Goal: Information Seeking & Learning: Learn about a topic

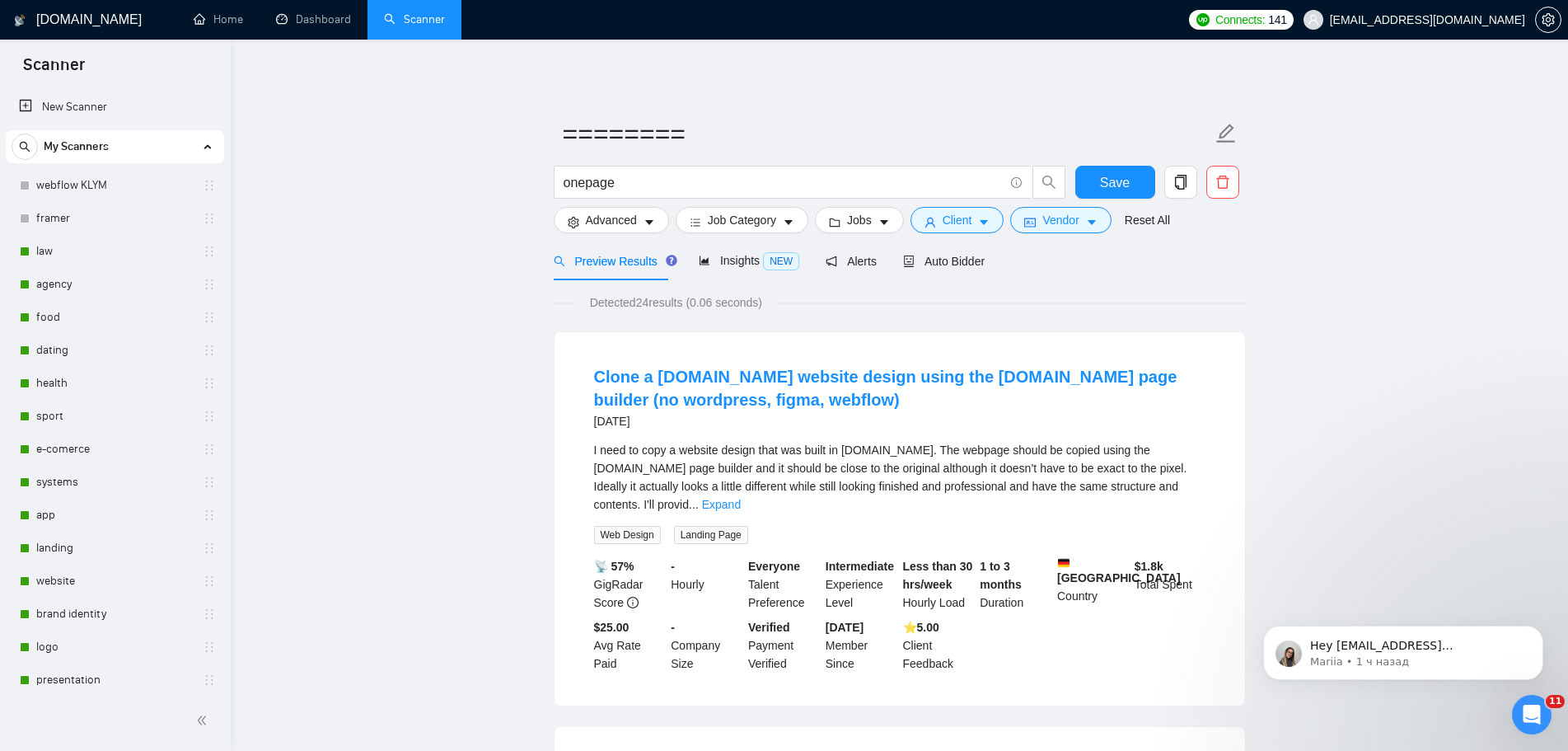
scroll to position [600, 0]
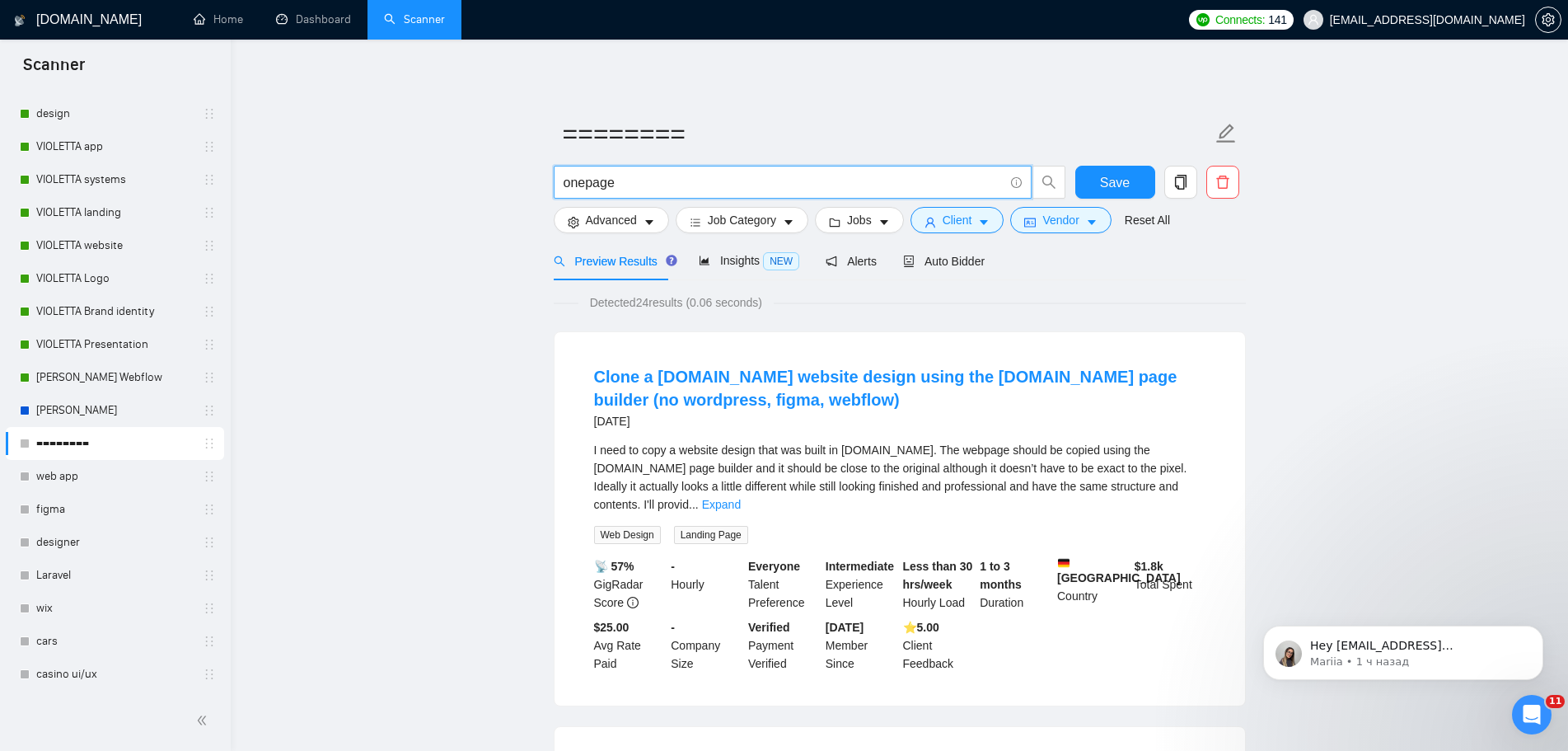
drag, startPoint x: 645, startPoint y: 186, endPoint x: 498, endPoint y: 177, distance: 147.3
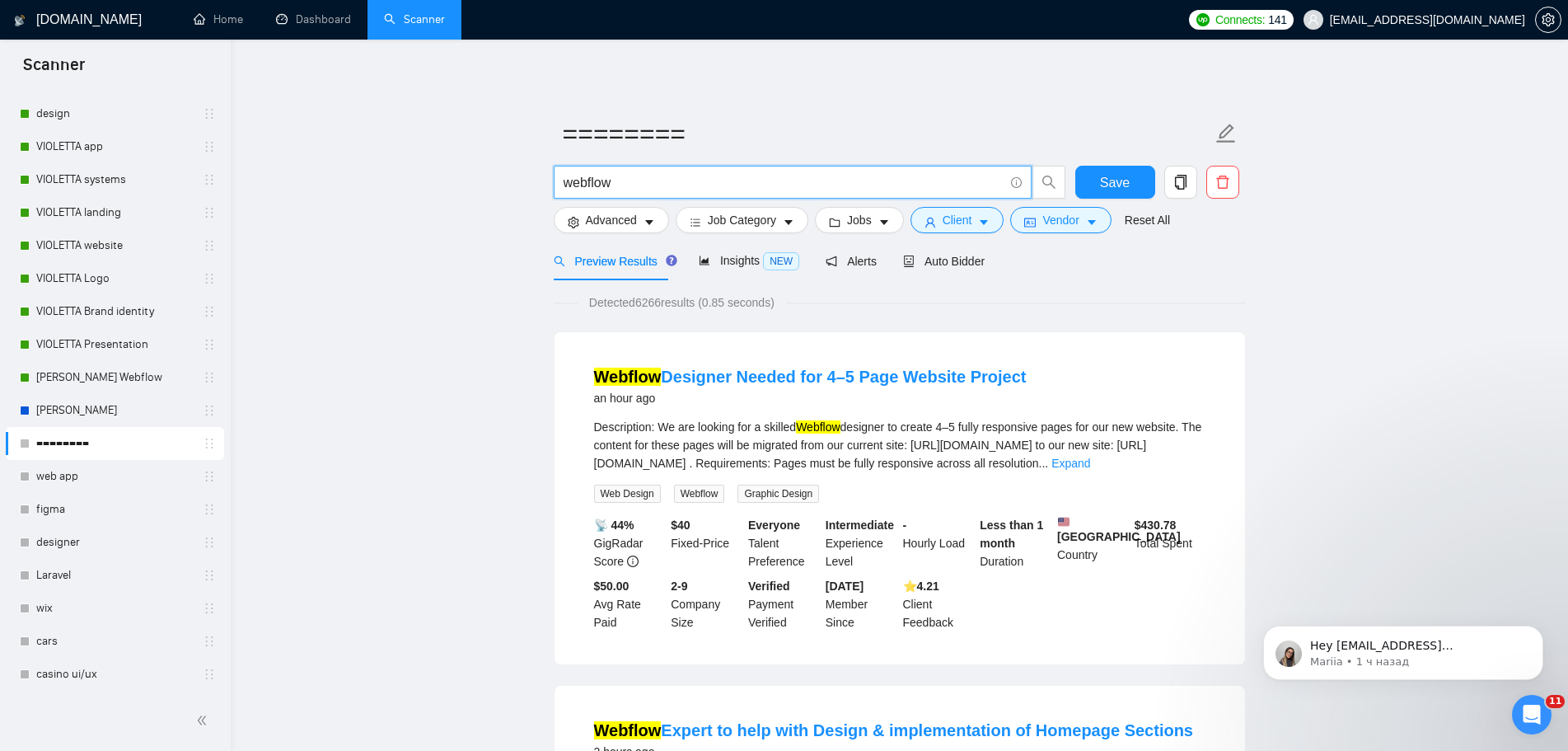
type input "webflow"
drag, startPoint x: 635, startPoint y: 184, endPoint x: 522, endPoint y: 191, distance: 113.2
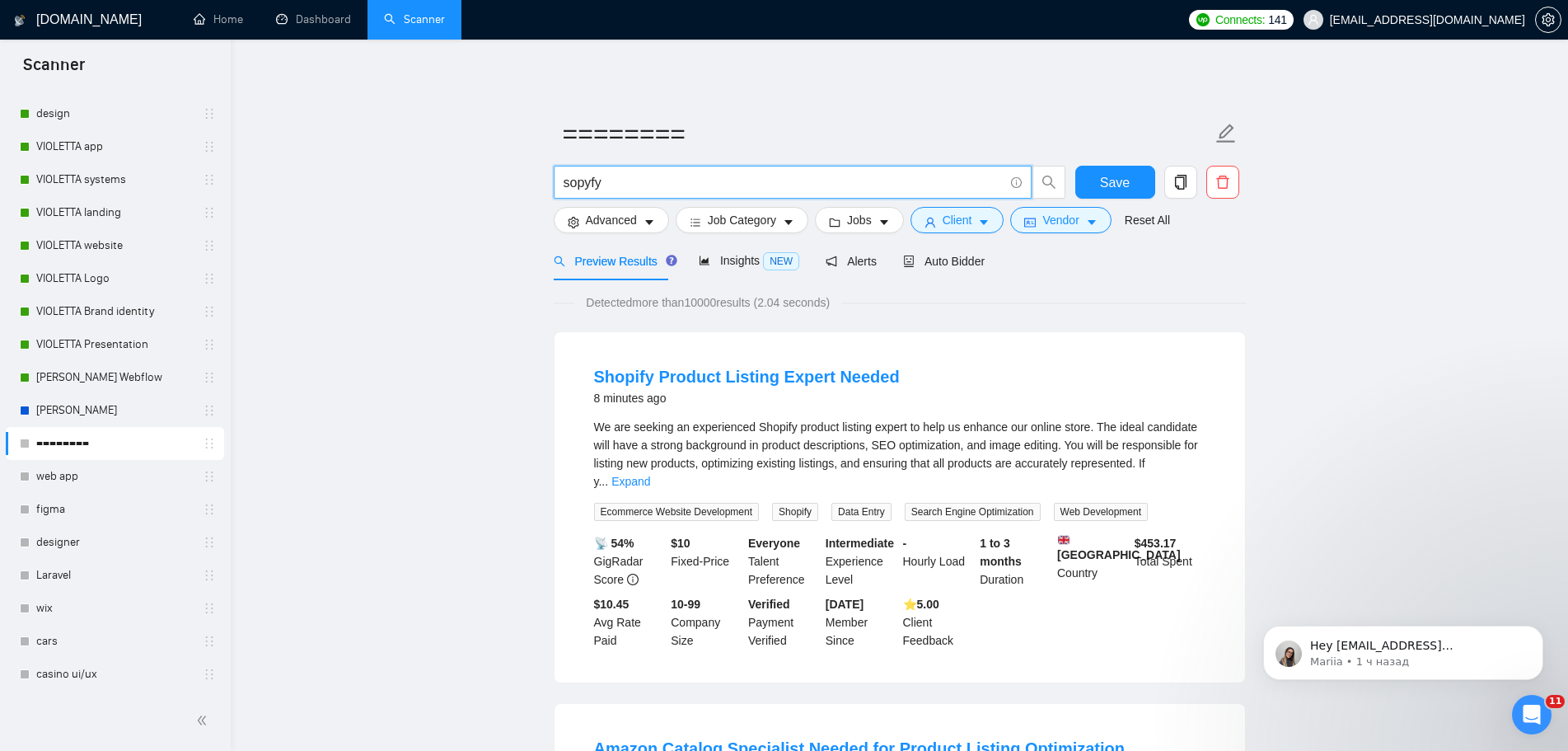
drag, startPoint x: 630, startPoint y: 184, endPoint x: 506, endPoint y: 173, distance: 124.5
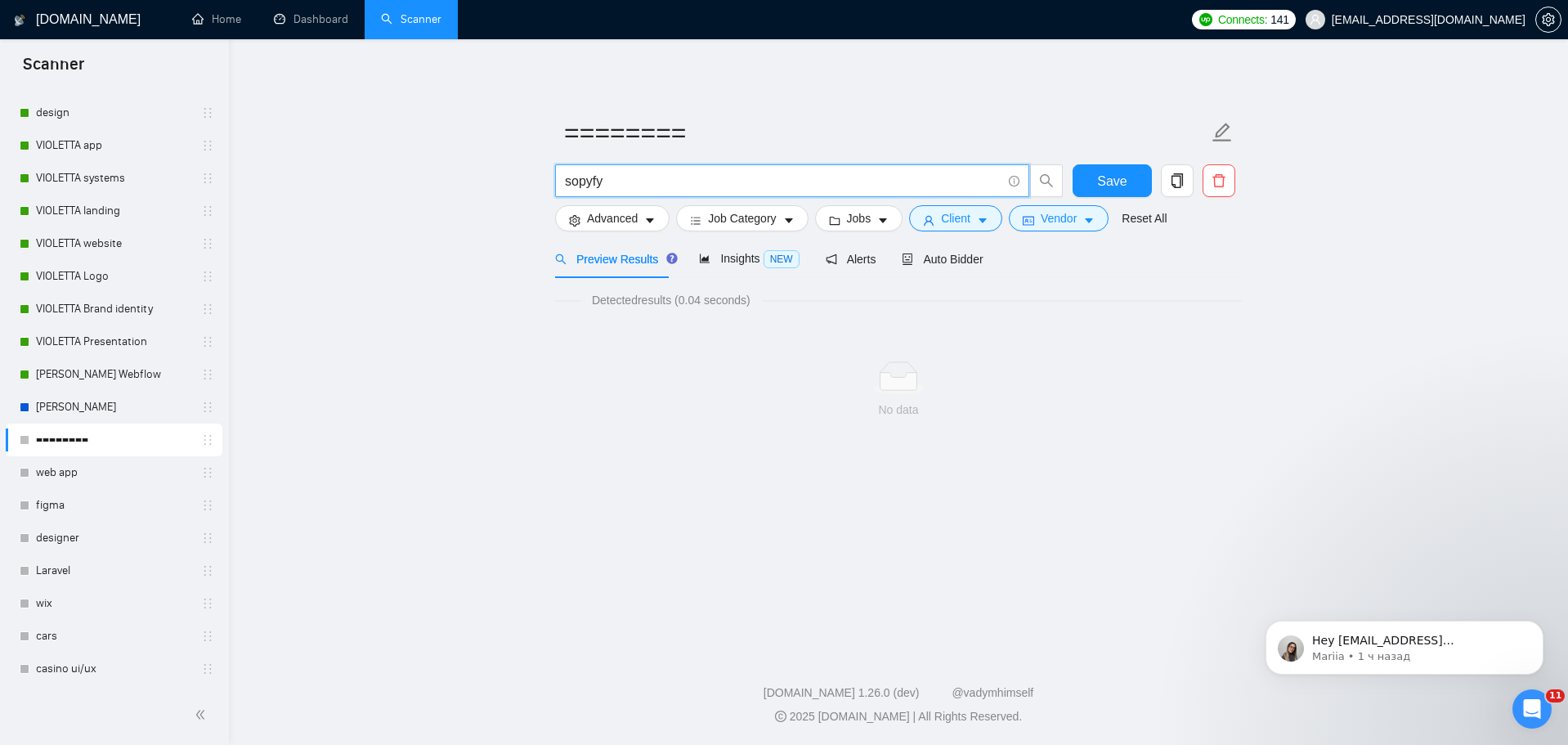
click at [631, 174] on input "sopyfy" at bounding box center [782, 181] width 436 height 20
drag, startPoint x: 650, startPoint y: 175, endPoint x: 495, endPoint y: 163, distance: 155.5
click at [495, 163] on main "======== sopyfy Save Advanced Job Category Jobs Client Vendor Reset All Preview…" at bounding box center [898, 341] width 1286 height 554
paste input "hopi"
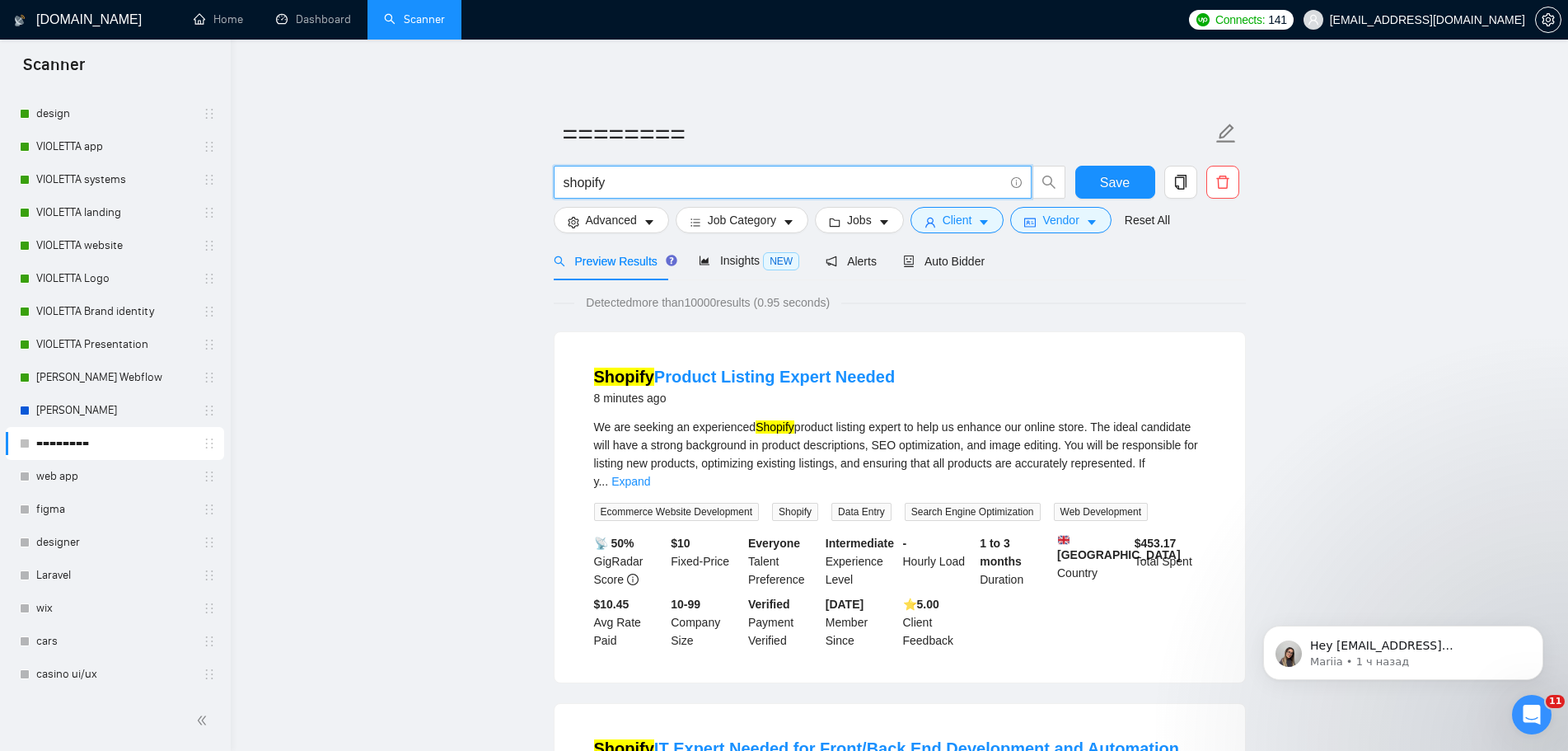
drag, startPoint x: 630, startPoint y: 189, endPoint x: 534, endPoint y: 186, distance: 96.0
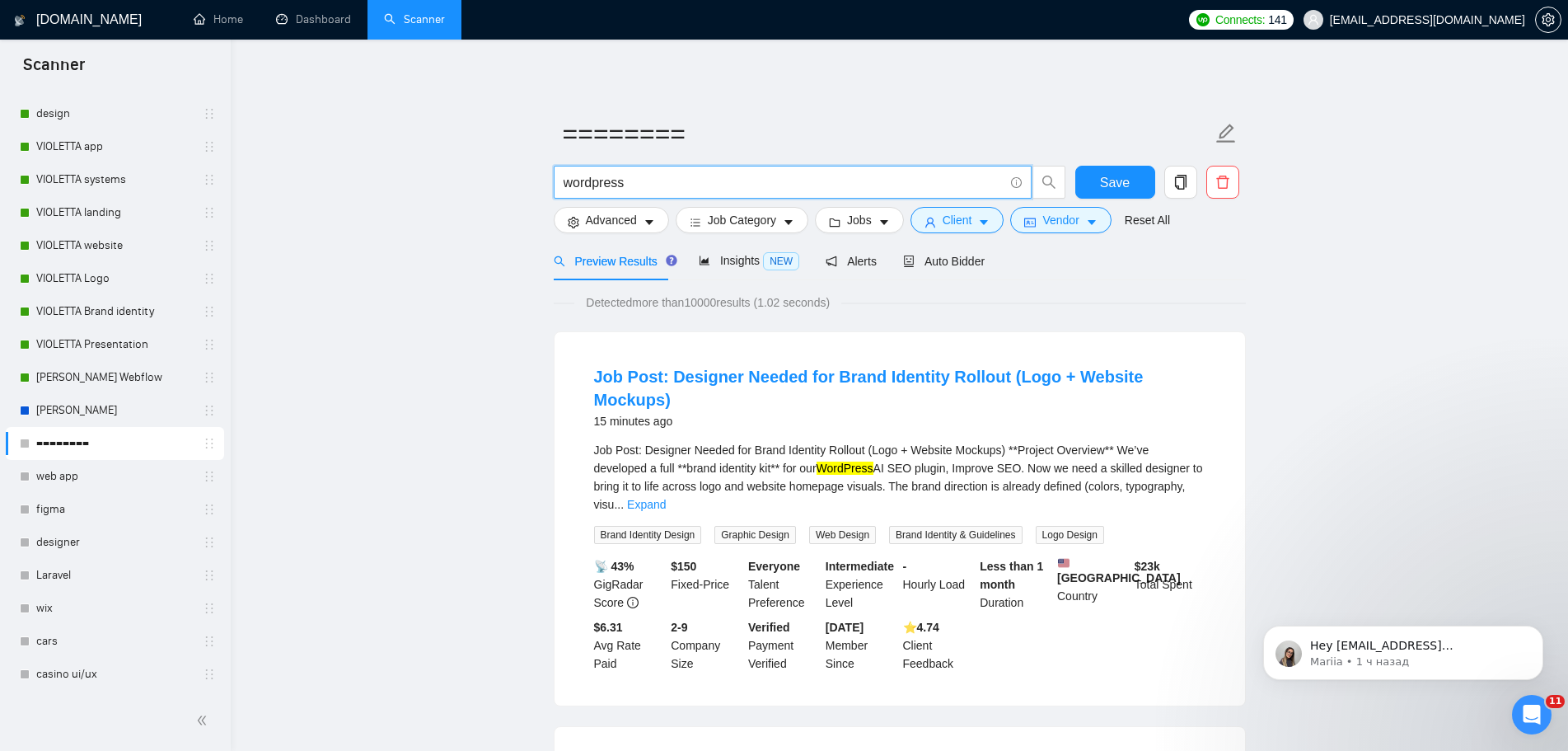
drag, startPoint x: 660, startPoint y: 181, endPoint x: 417, endPoint y: 172, distance: 243.2
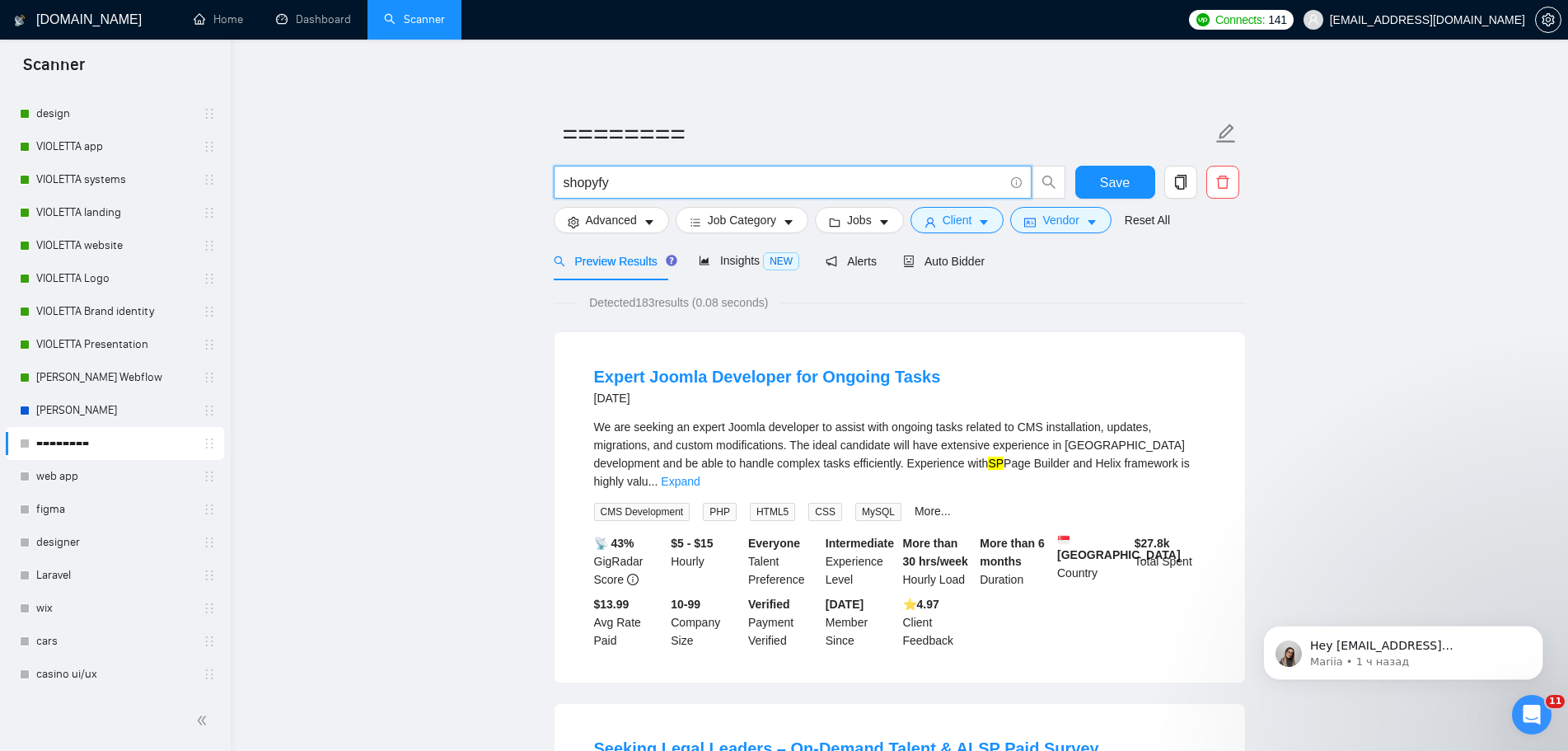
drag, startPoint x: 629, startPoint y: 177, endPoint x: 431, endPoint y: 178, distance: 198.0
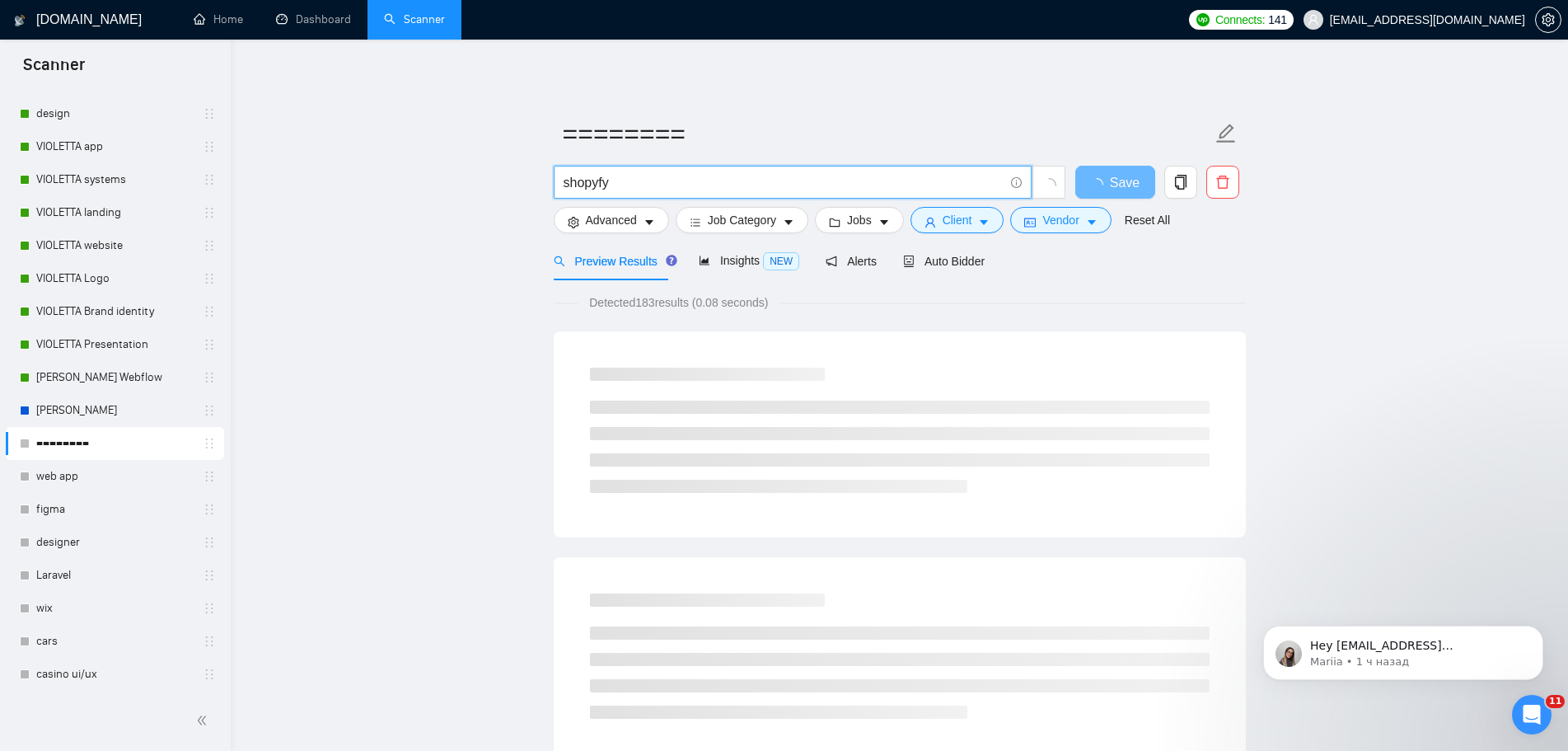
paste input "i"
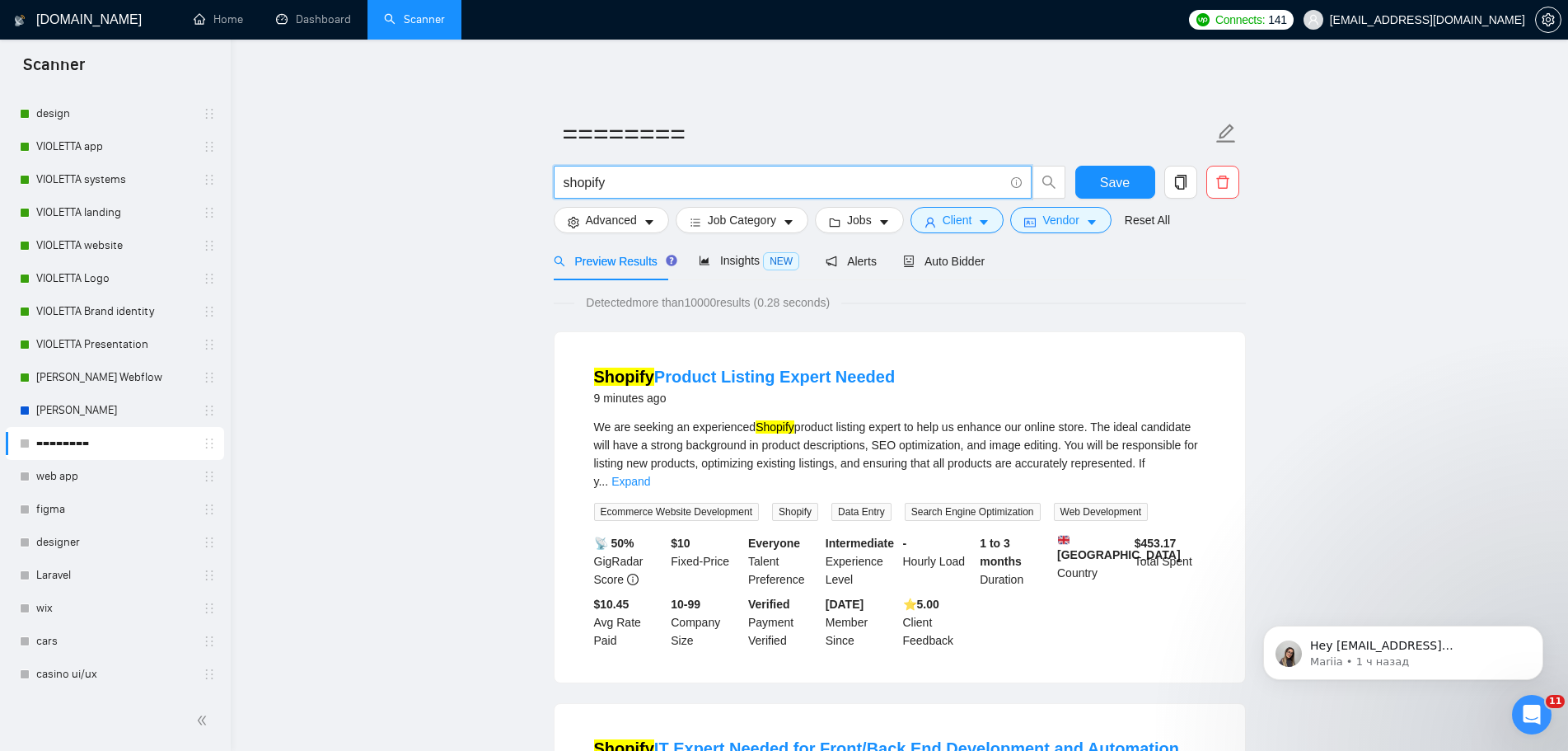
drag, startPoint x: 671, startPoint y: 173, endPoint x: 463, endPoint y: 172, distance: 208.0
type input "[PERSON_NAME]"
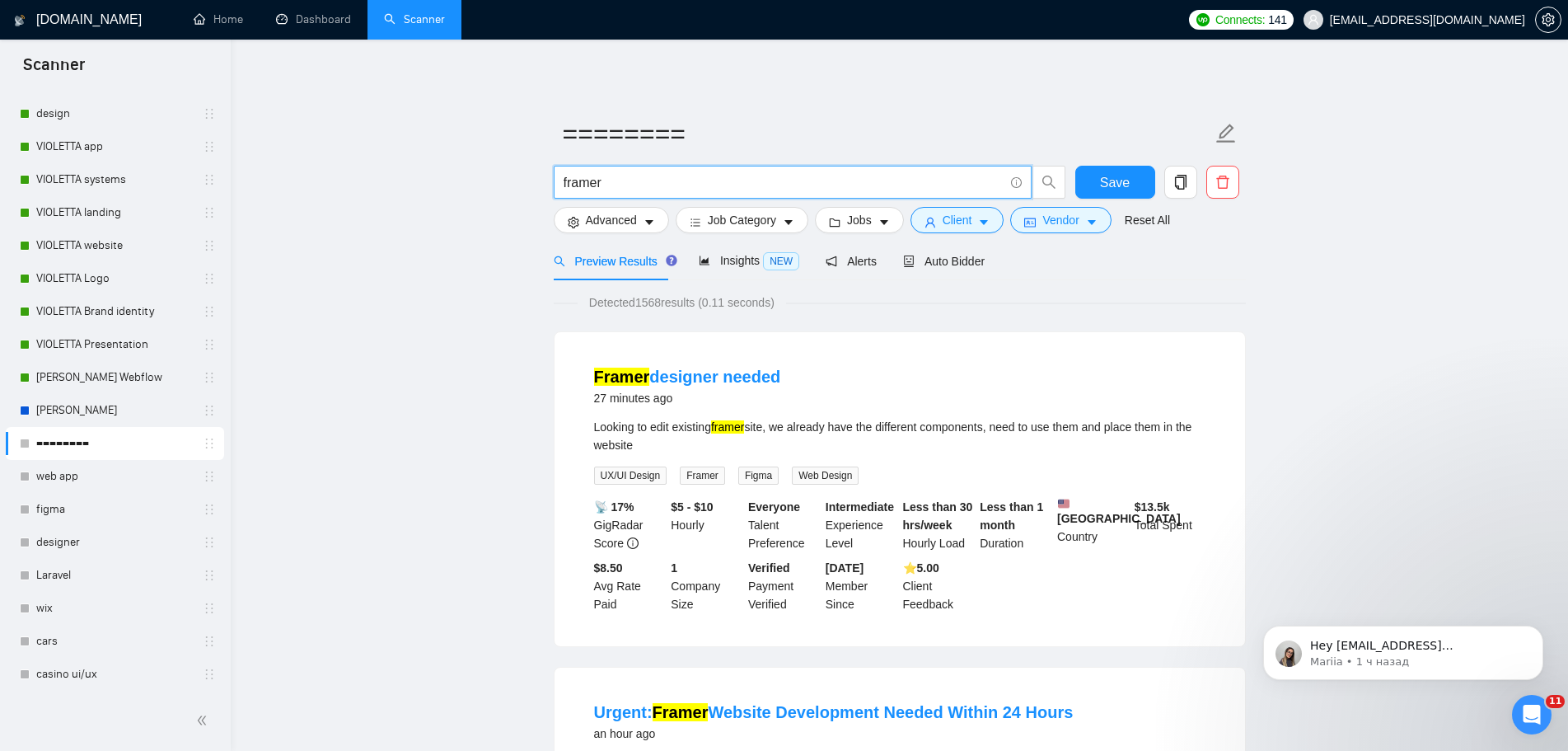
drag, startPoint x: 654, startPoint y: 178, endPoint x: 500, endPoint y: 179, distance: 154.0
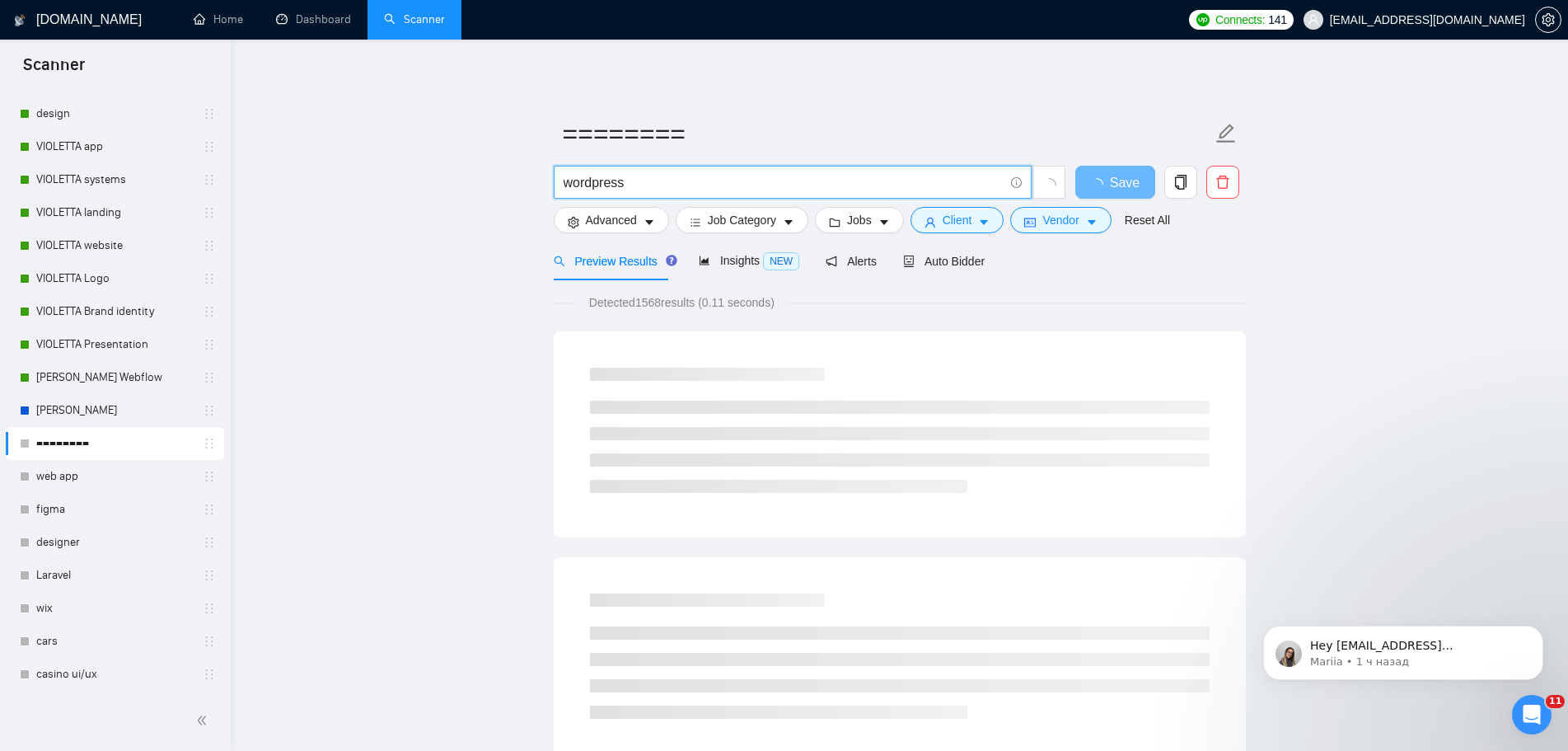
drag, startPoint x: 675, startPoint y: 179, endPoint x: 429, endPoint y: 168, distance: 246.2
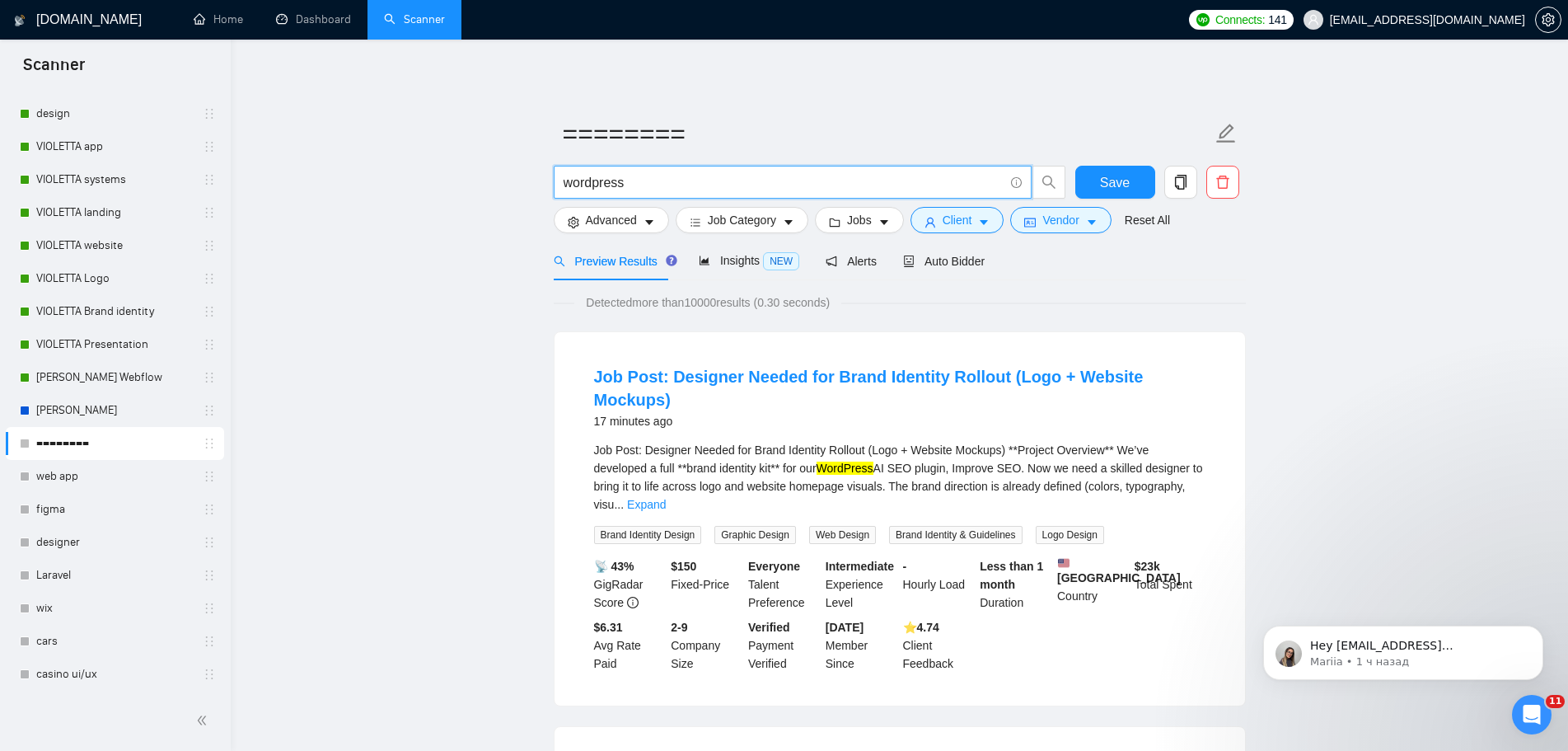
drag, startPoint x: 677, startPoint y: 169, endPoint x: 662, endPoint y: 172, distance: 15.3
click at [662, 172] on span "wordpress" at bounding box center [792, 183] width 478 height 33
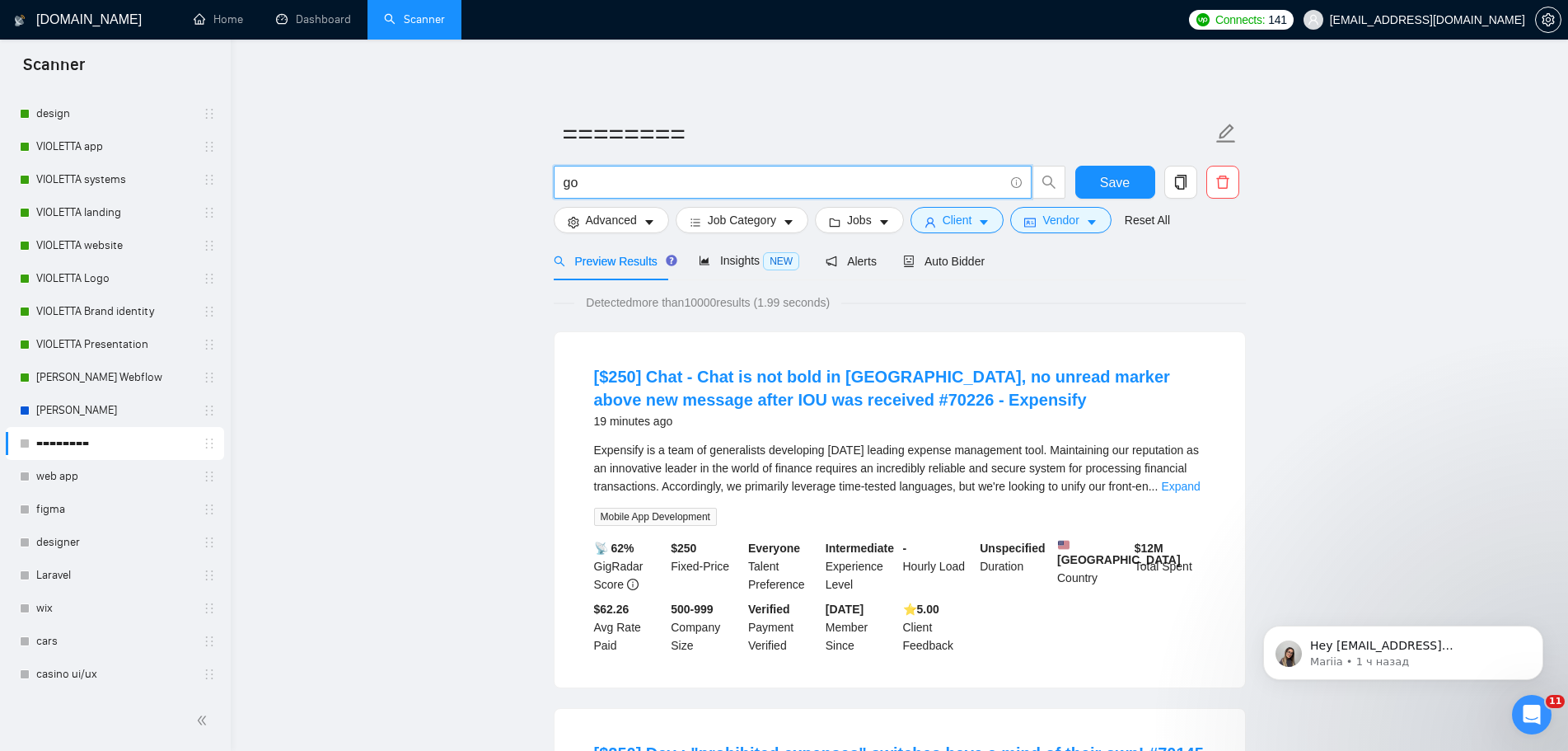
drag, startPoint x: 592, startPoint y: 179, endPoint x: 522, endPoint y: 176, distance: 70.1
paste input "GoHighLevel"
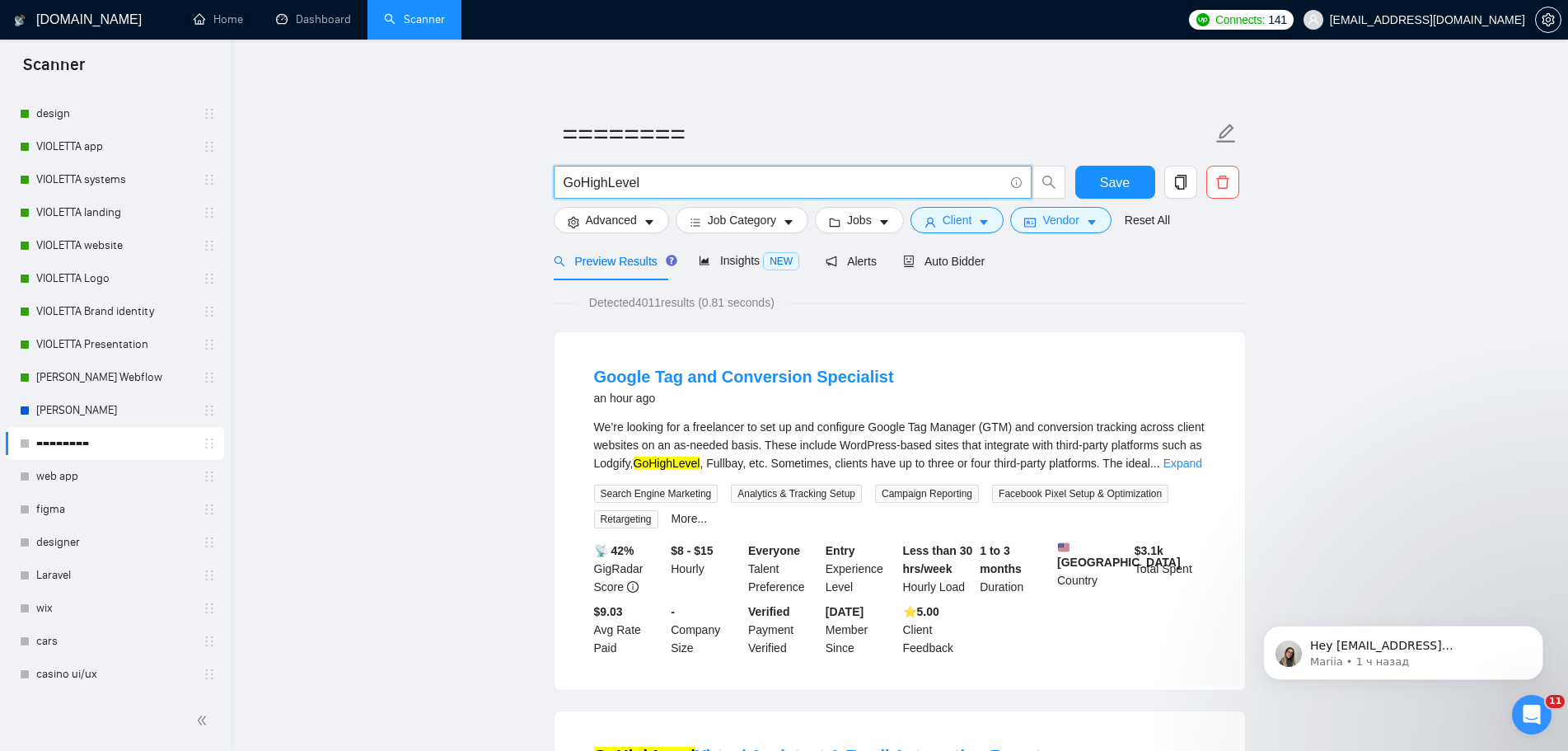
drag, startPoint x: 642, startPoint y: 181, endPoint x: 418, endPoint y: 170, distance: 224.3
paste input "squarespace"
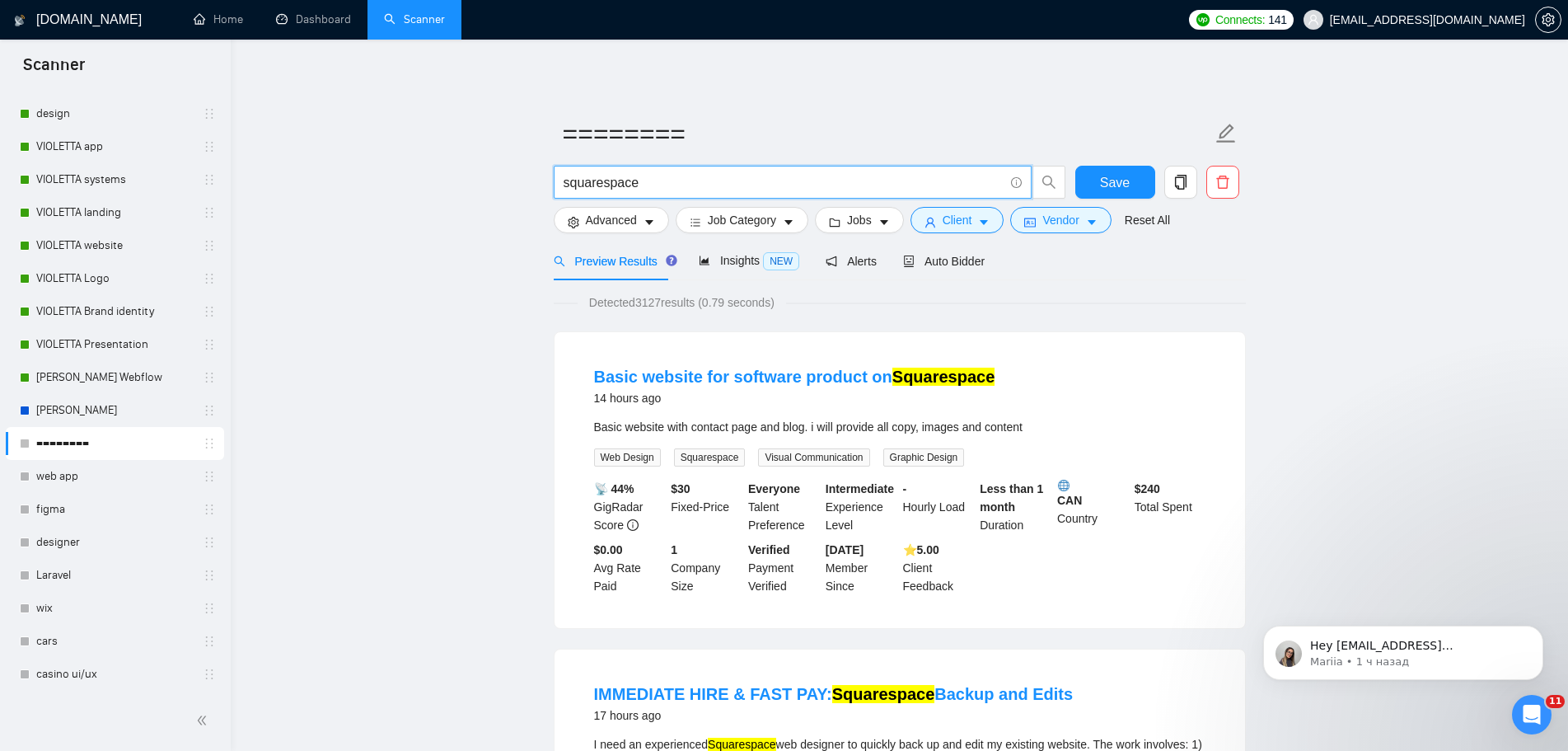
drag, startPoint x: 643, startPoint y: 179, endPoint x: 446, endPoint y: 173, distance: 197.1
paste input "bubbl"
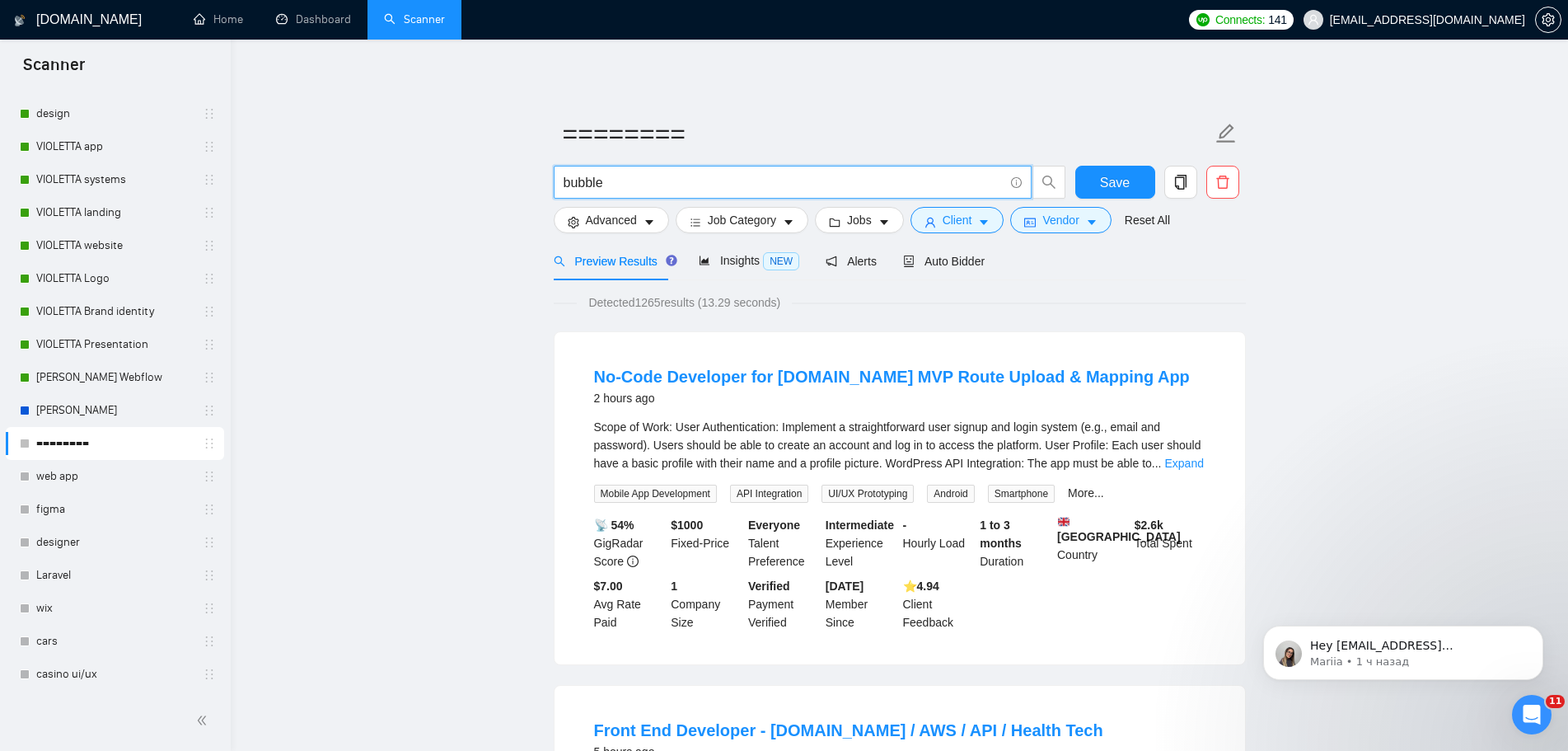
drag, startPoint x: 623, startPoint y: 183, endPoint x: 472, endPoint y: 185, distance: 151.0
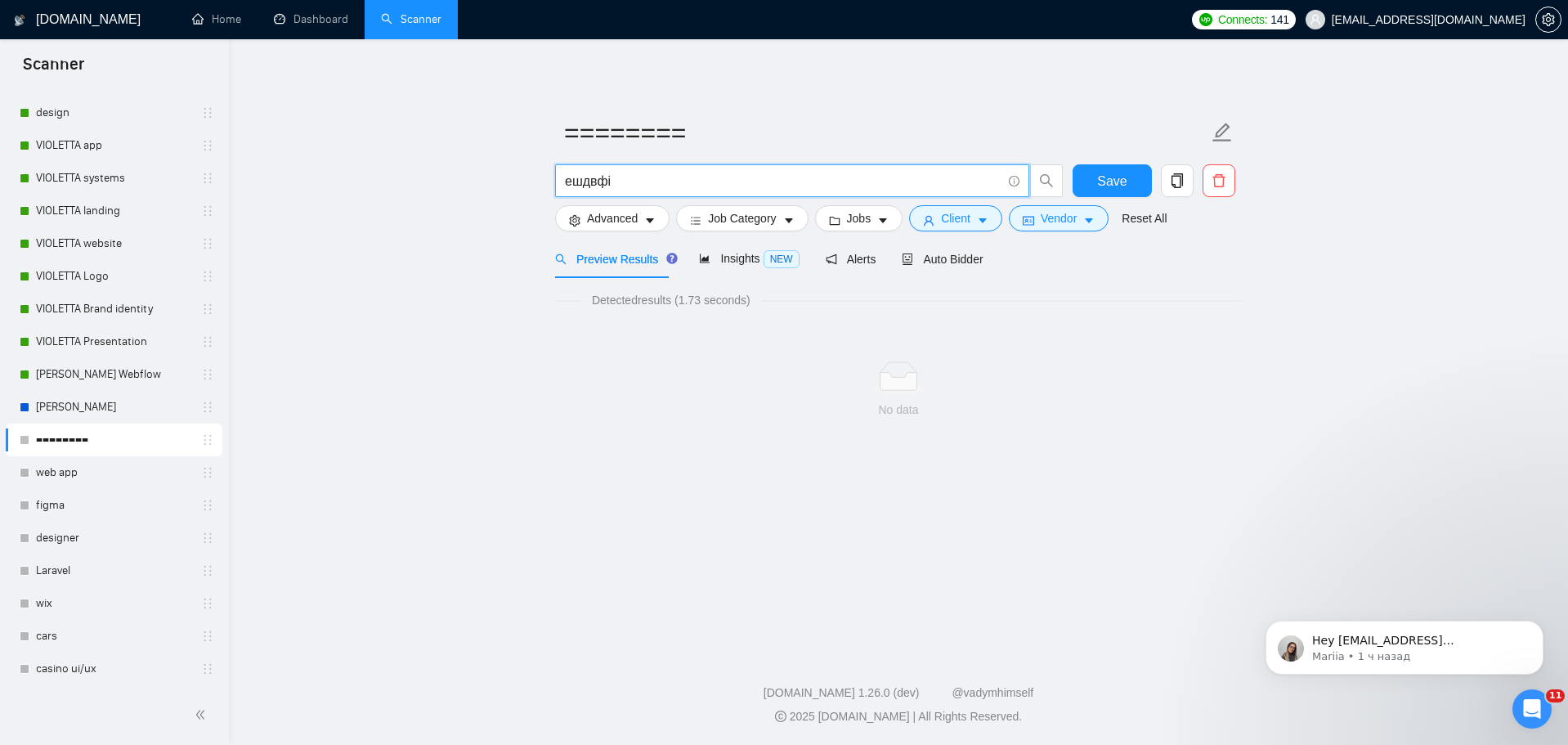
drag, startPoint x: 638, startPoint y: 186, endPoint x: 485, endPoint y: 176, distance: 153.3
click at [475, 176] on main "======== ешдвфі Save Advanced Job Category Jobs Client Vendor Reset All Preview…" at bounding box center [898, 341] width 1286 height 554
paste input "tilda"
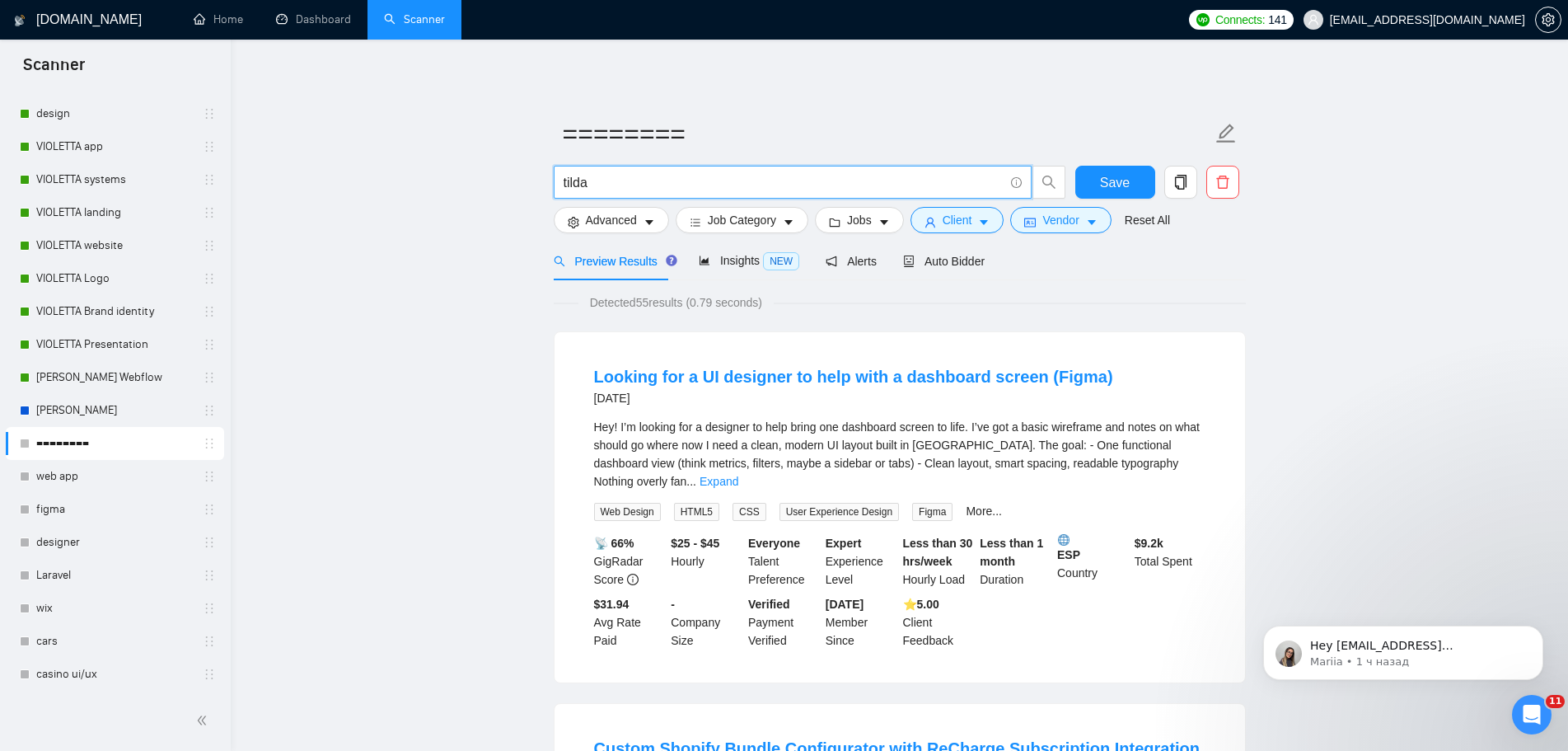
drag, startPoint x: 590, startPoint y: 180, endPoint x: 522, endPoint y: 175, distance: 68.2
type input "ц"
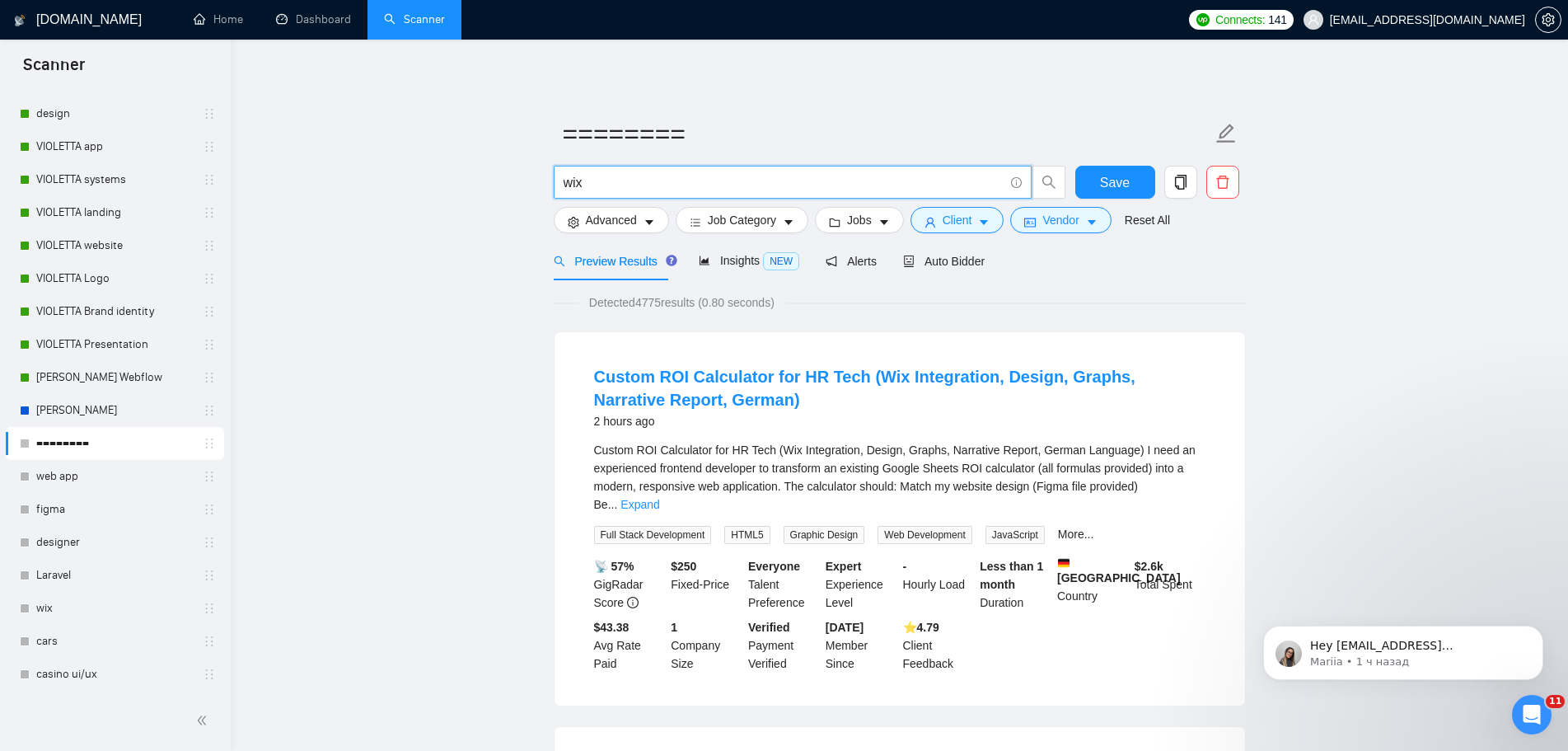
type input "wix"
